Goal: Check status: Check status

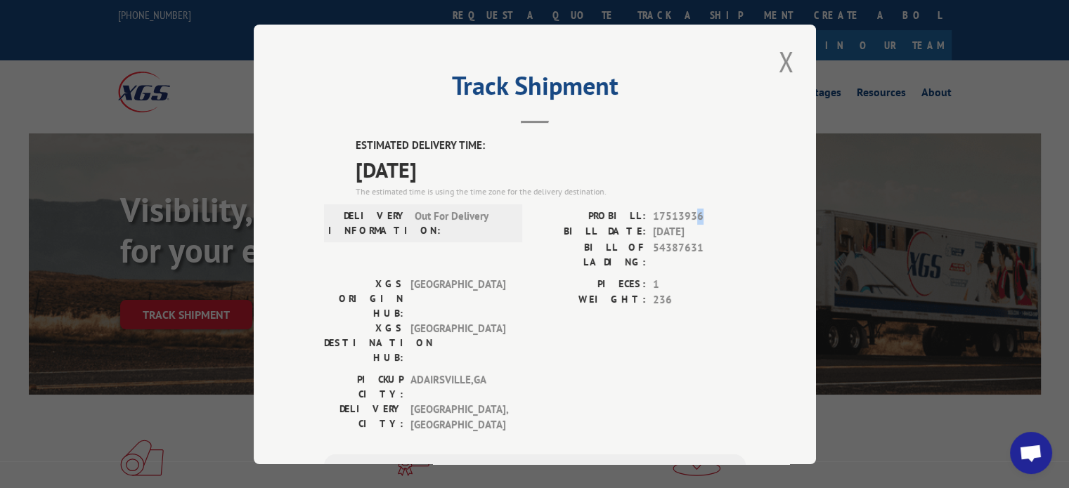
click at [691, 213] on span "17513936" at bounding box center [699, 216] width 93 height 16
drag, startPoint x: 702, startPoint y: 249, endPoint x: 649, endPoint y: 244, distance: 53.0
click at [653, 244] on span "54387631" at bounding box center [699, 255] width 93 height 30
copy span "54387631"
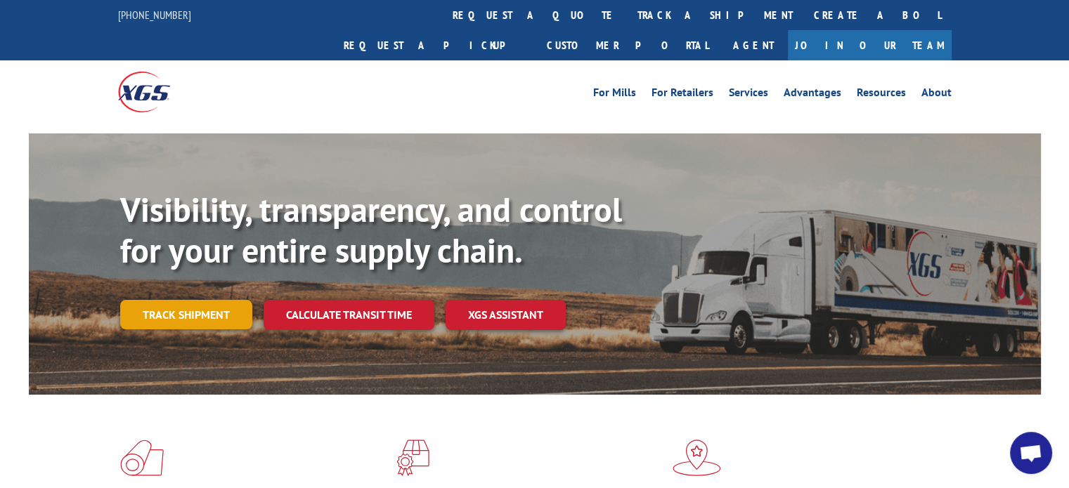
click at [188, 300] on link "Track shipment" at bounding box center [186, 315] width 132 height 30
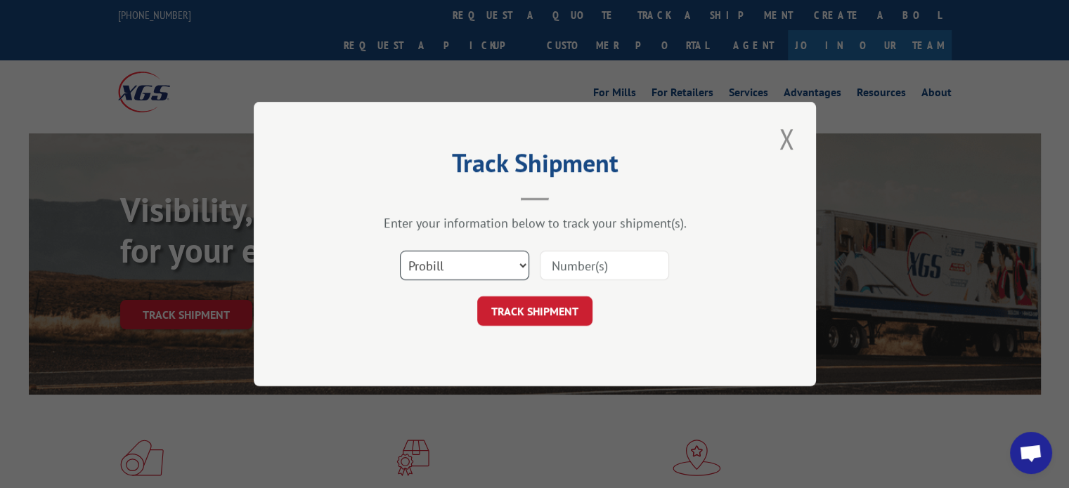
click at [521, 265] on select "Select category... Probill BOL PO" at bounding box center [464, 266] width 129 height 30
select select "bol"
click at [400, 251] on select "Select category... Probill BOL PO" at bounding box center [464, 266] width 129 height 30
click at [554, 269] on input at bounding box center [604, 266] width 129 height 30
paste input "54387631"
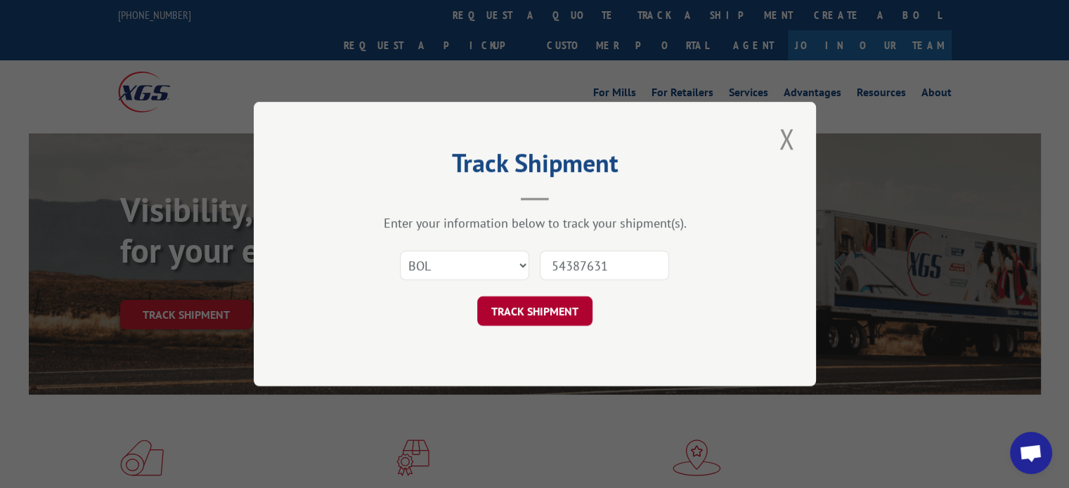
type input "54387631"
click at [538, 310] on button "TRACK SHIPMENT" at bounding box center [534, 311] width 115 height 30
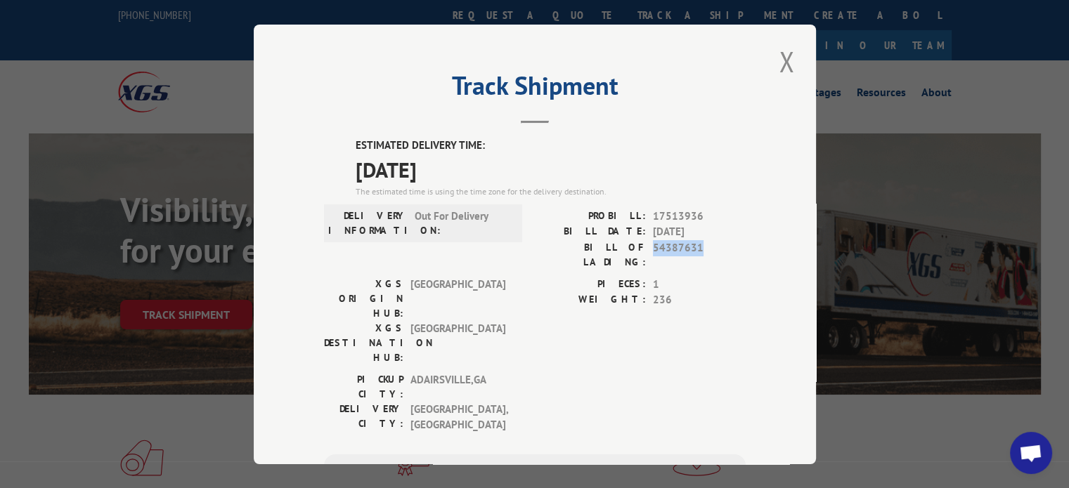
drag, startPoint x: 700, startPoint y: 242, endPoint x: 647, endPoint y: 247, distance: 53.6
click at [653, 247] on span "54387631" at bounding box center [699, 255] width 93 height 30
copy span "54387631"
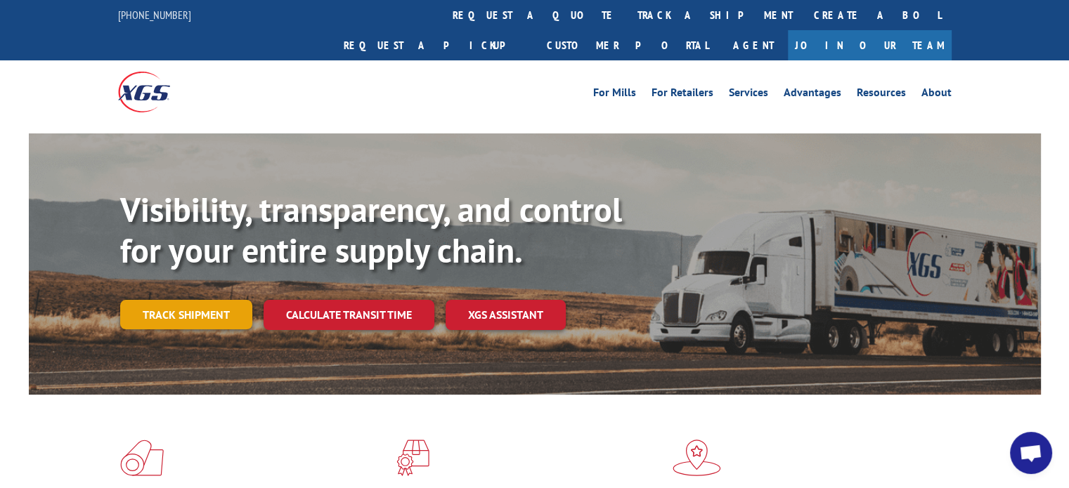
click at [195, 300] on link "Track shipment" at bounding box center [186, 315] width 132 height 30
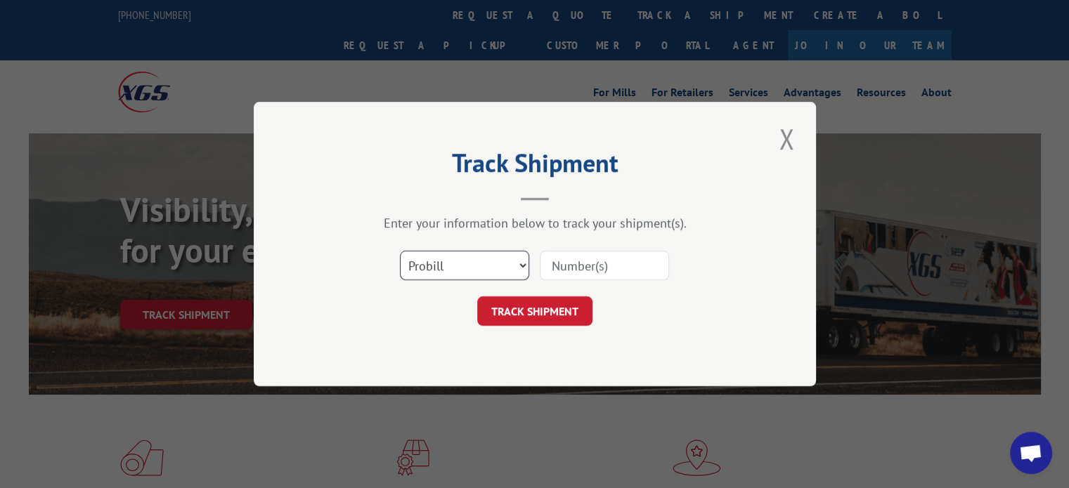
click at [519, 264] on select "Select category... Probill BOL PO" at bounding box center [464, 266] width 129 height 30
select select "bol"
click at [400, 251] on select "Select category... Probill BOL PO" at bounding box center [464, 266] width 129 height 30
click at [571, 267] on input at bounding box center [604, 266] width 129 height 30
paste input "54387631"
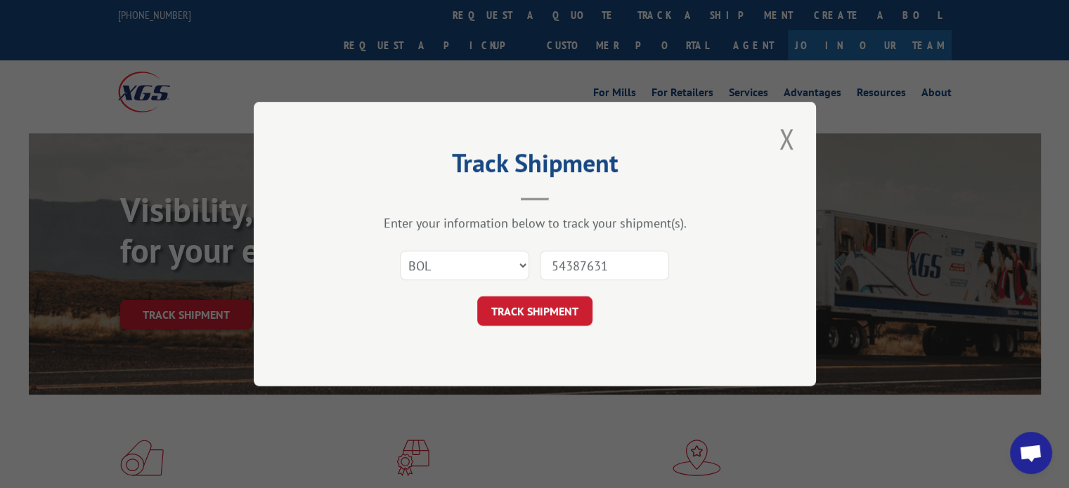
click at [571, 267] on input "54387631" at bounding box center [604, 266] width 129 height 30
type input "54387631"
click at [540, 314] on button "TRACK SHIPMENT" at bounding box center [534, 311] width 115 height 30
